Goal: Navigation & Orientation: Find specific page/section

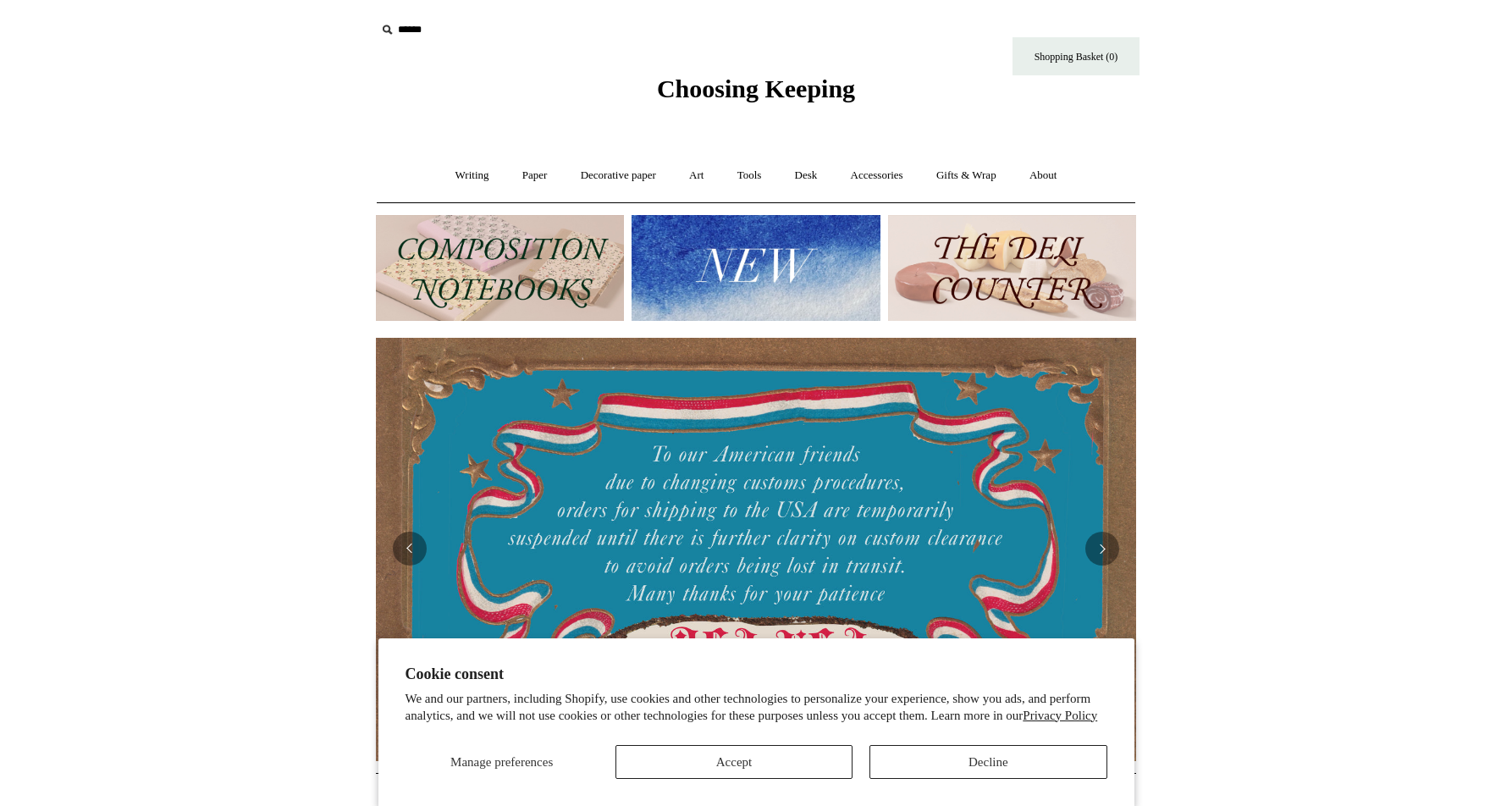
click at [730, 77] on span "Choosing Keeping" at bounding box center [756, 89] width 198 height 28
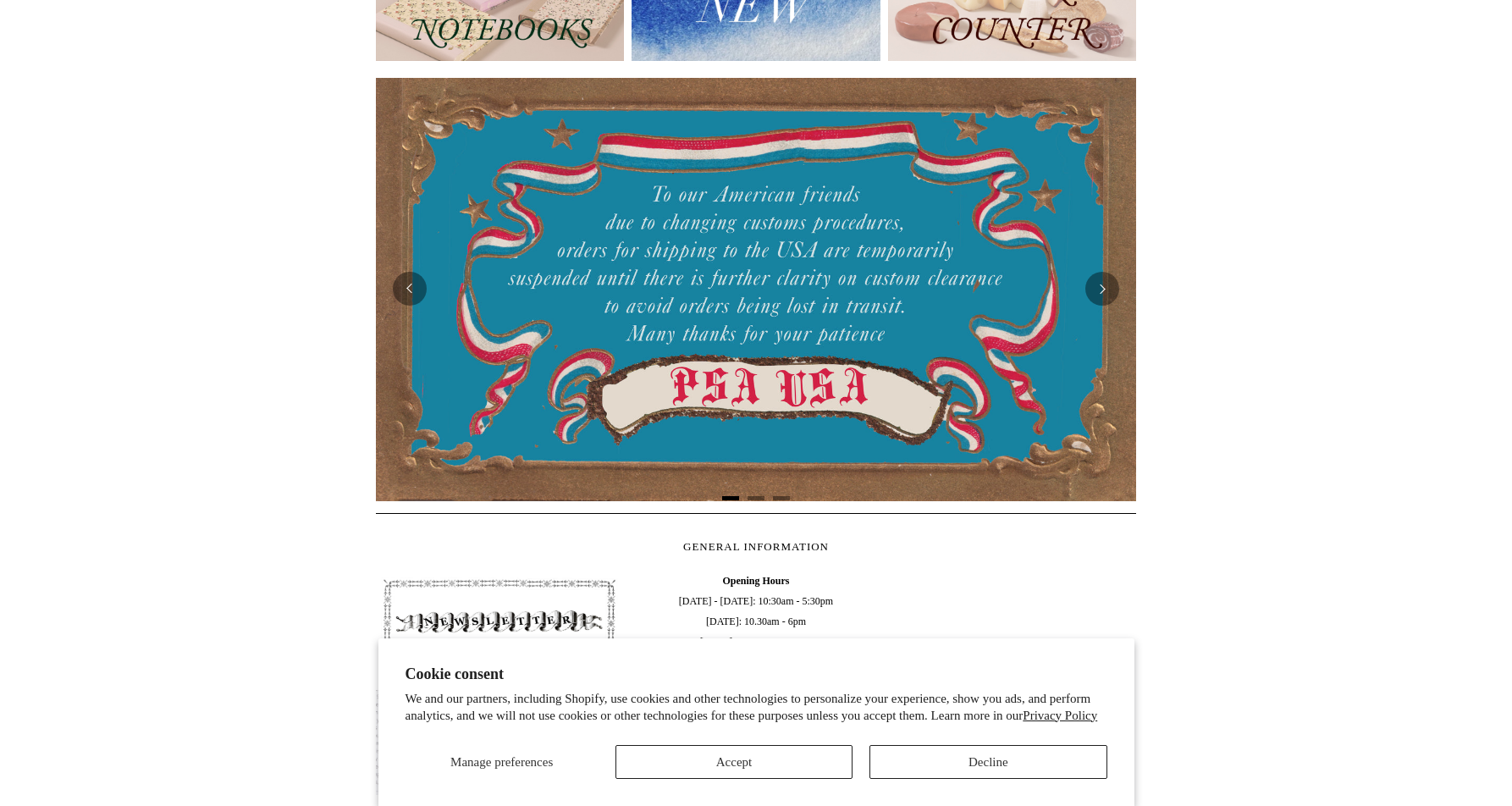
scroll to position [137, 0]
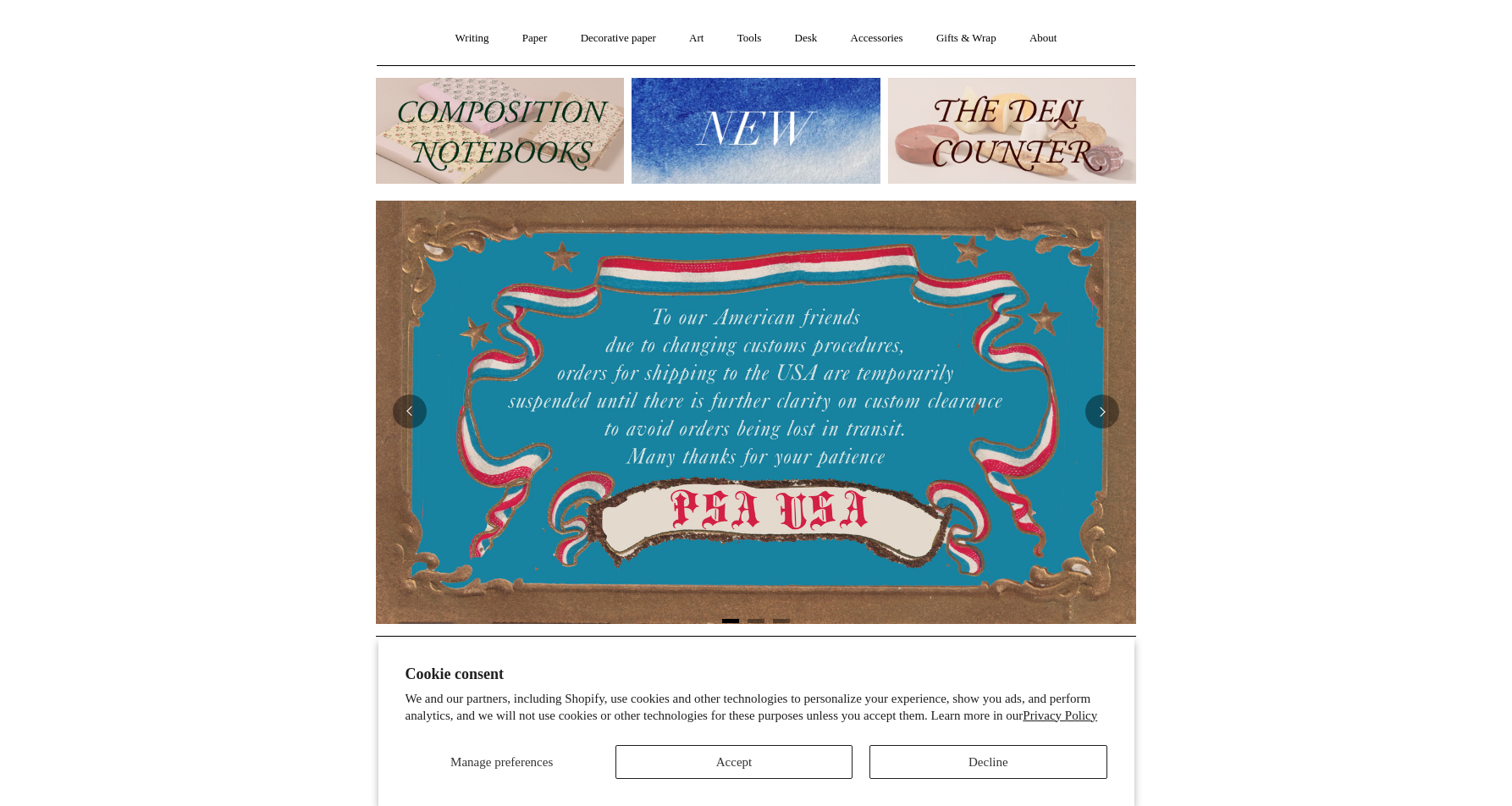
click at [555, 156] on img at bounding box center [500, 131] width 248 height 106
